Goal: Transaction & Acquisition: Purchase product/service

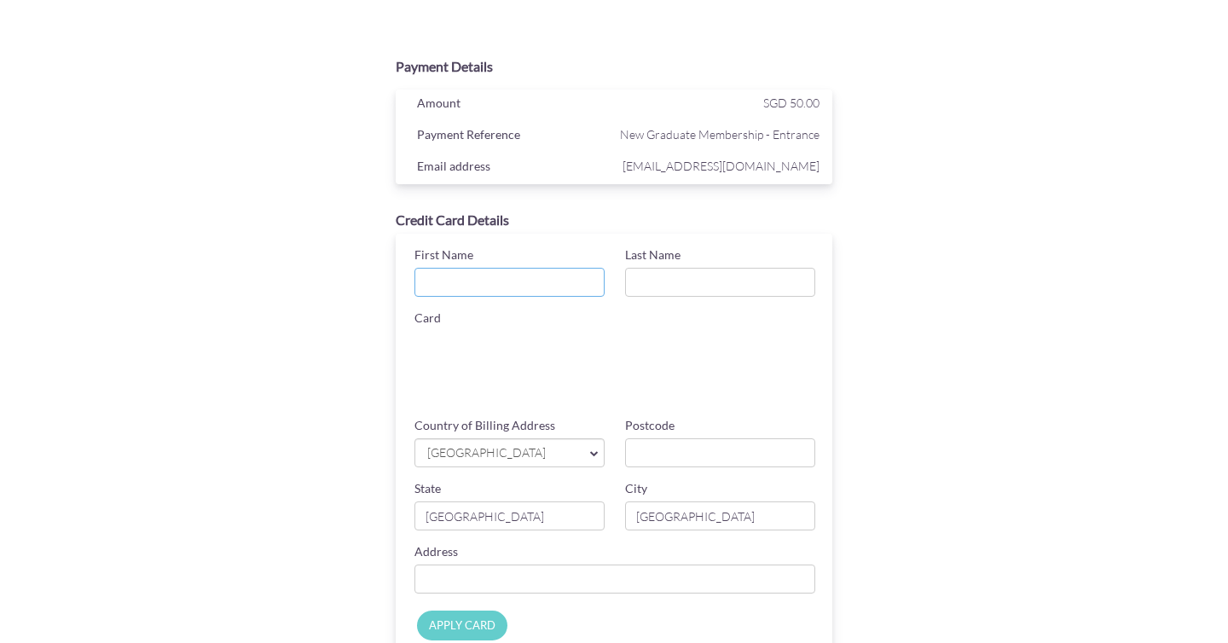
click at [490, 268] on input "First Name" at bounding box center [510, 282] width 190 height 29
click at [560, 289] on input "First Name" at bounding box center [510, 282] width 190 height 29
type input "[PERSON_NAME]"
type input "Kok"
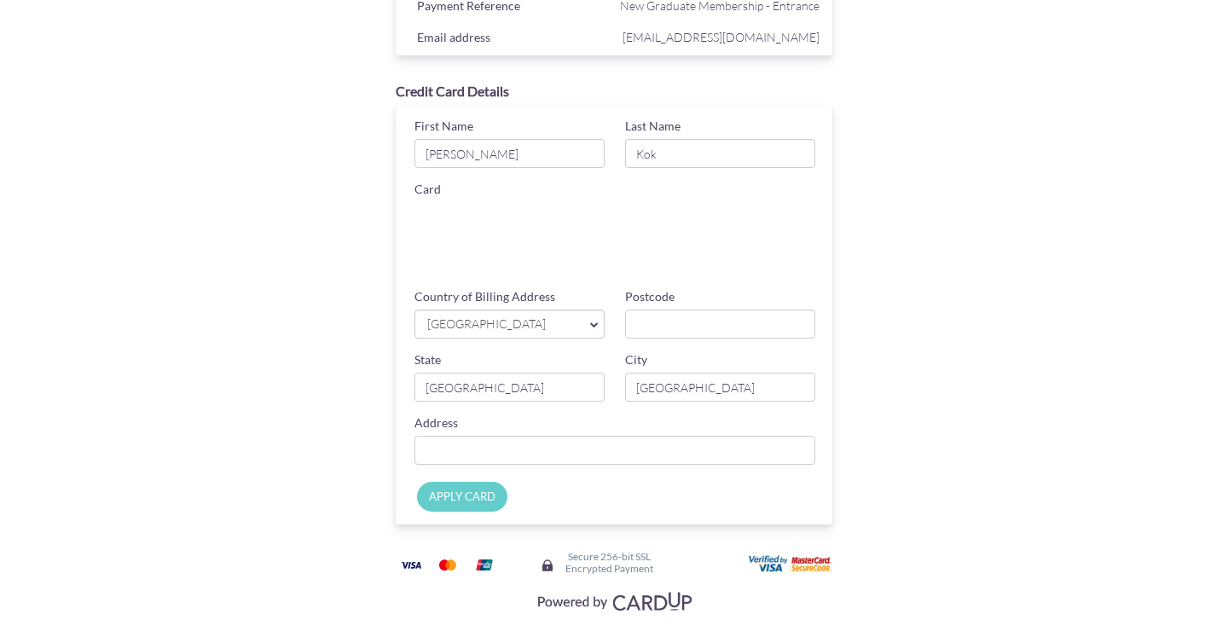
scroll to position [132, 0]
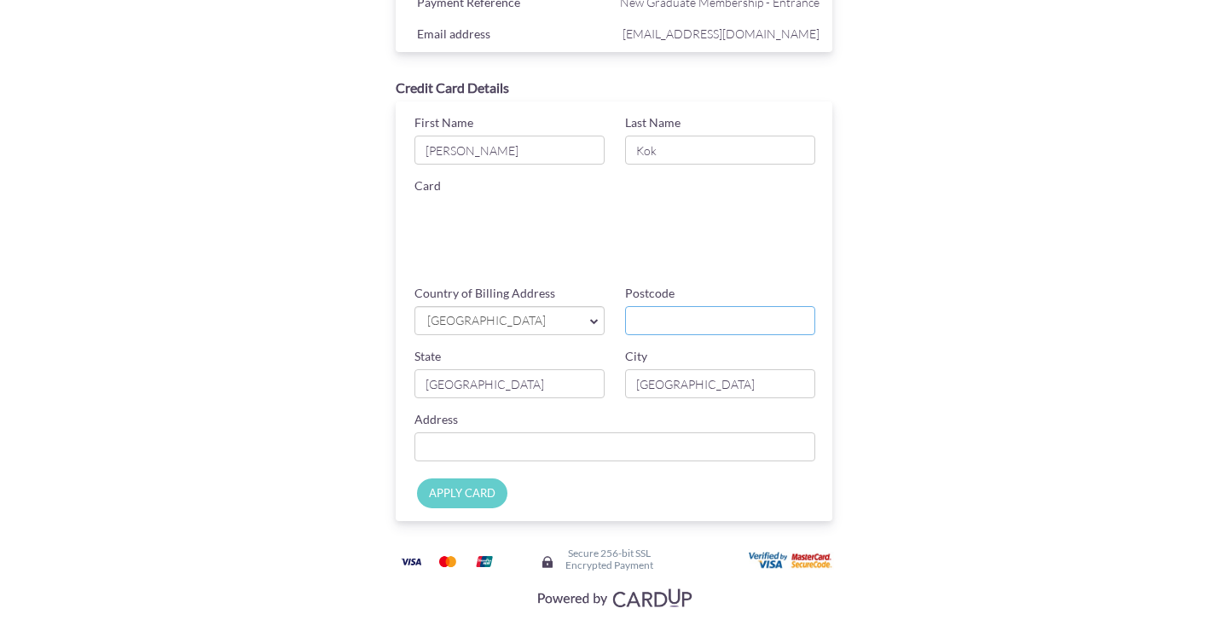
click at [654, 328] on input "Postcode" at bounding box center [720, 320] width 190 height 29
type input "597696"
type input "2 Lorong Pisang Udang"
click at [889, 356] on div "Credit Card Details First Name [PERSON_NAME] Last Name Kok Card Card ending CHA…" at bounding box center [614, 300] width 554 height 461
click at [477, 492] on input "APPLY CARD" at bounding box center [462, 493] width 90 height 30
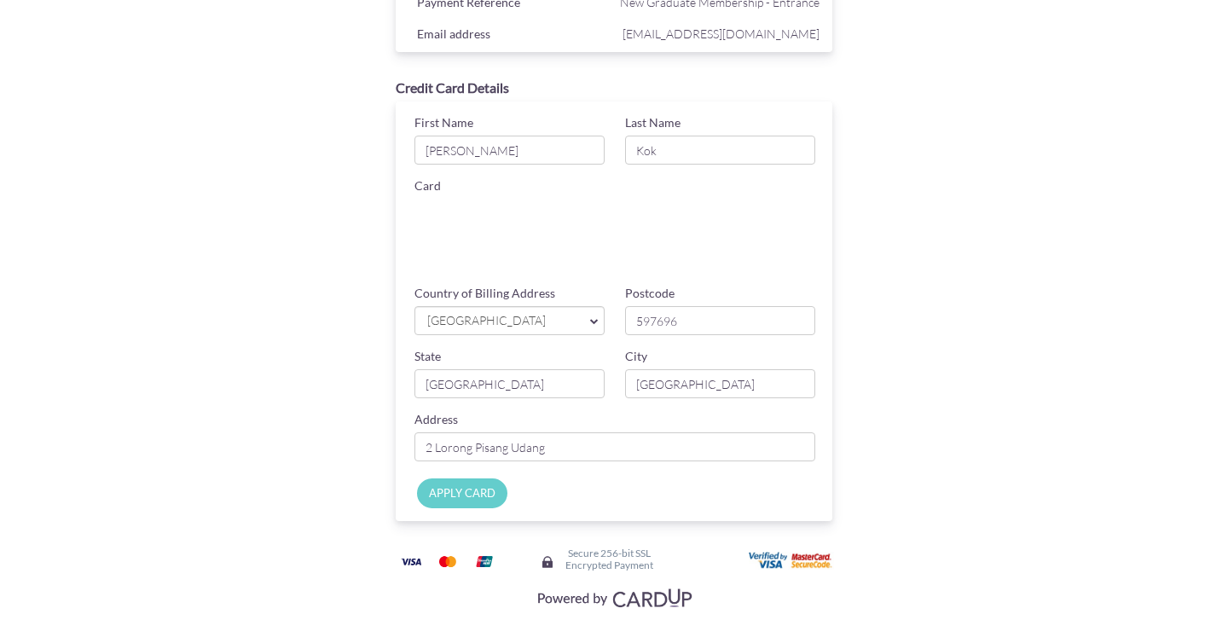
type input "Applying..."
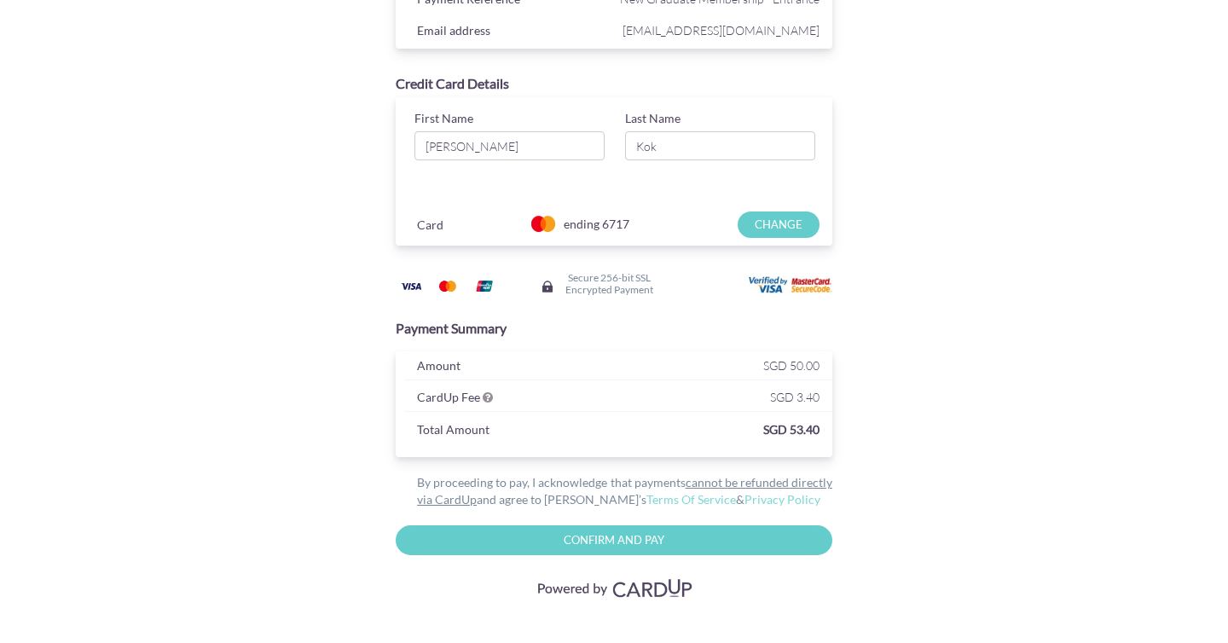
scroll to position [139, 0]
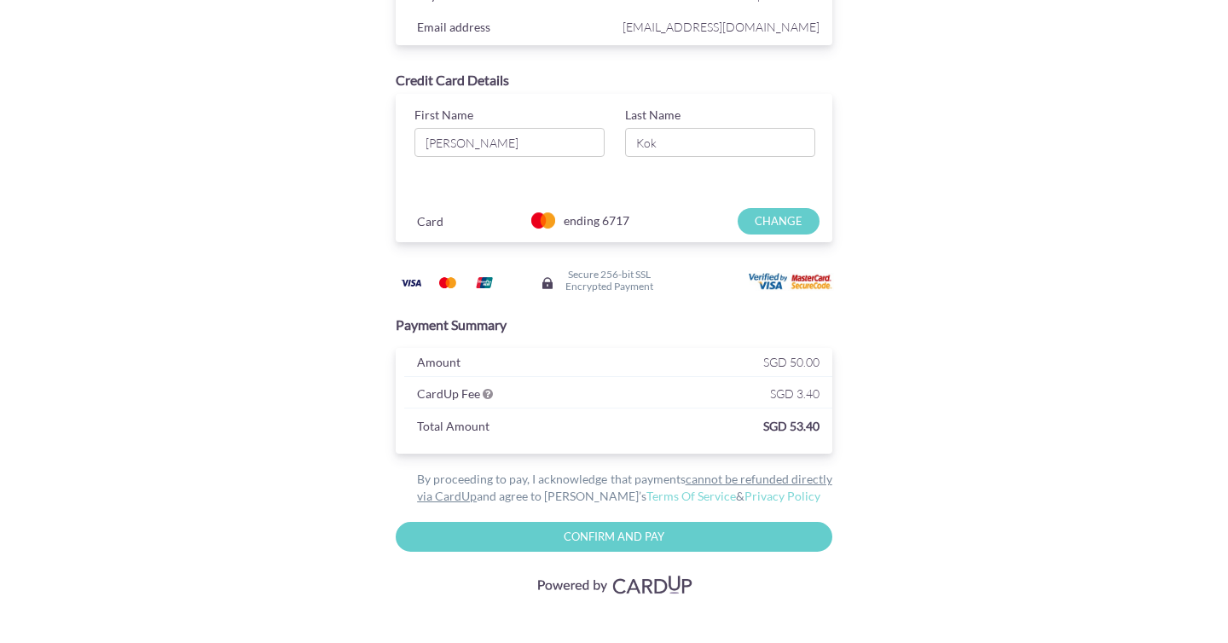
click at [741, 531] on input "Confirm and Pay" at bounding box center [614, 537] width 437 height 30
type input "Please wait..."
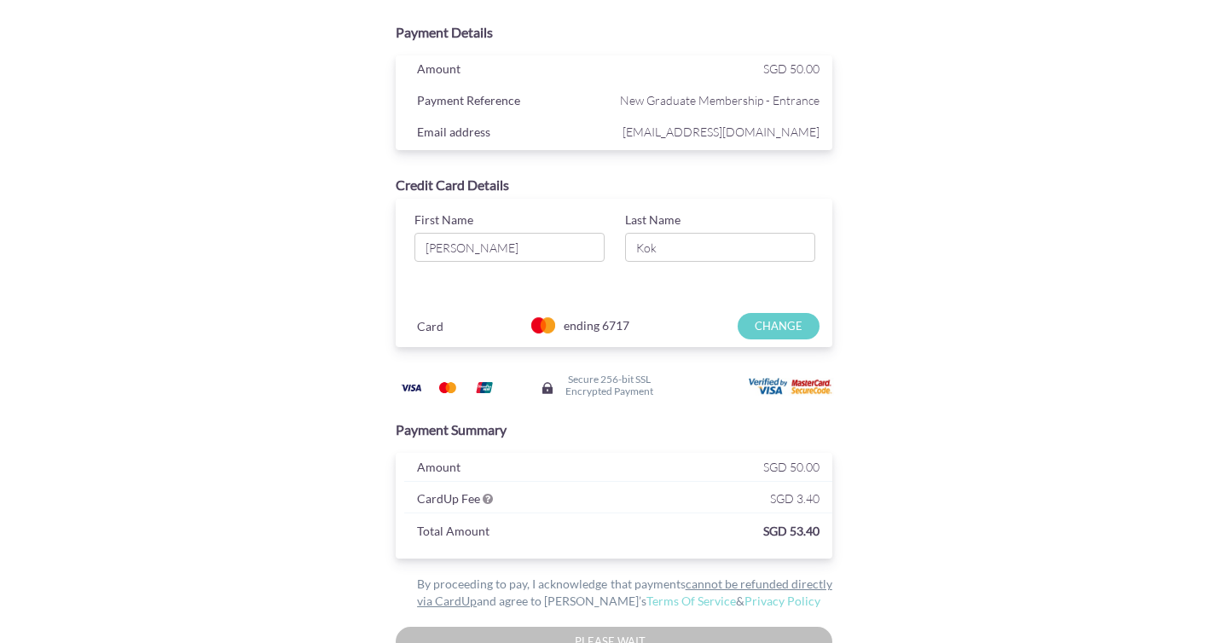
scroll to position [19, 0]
